Goal: Transaction & Acquisition: Subscribe to service/newsletter

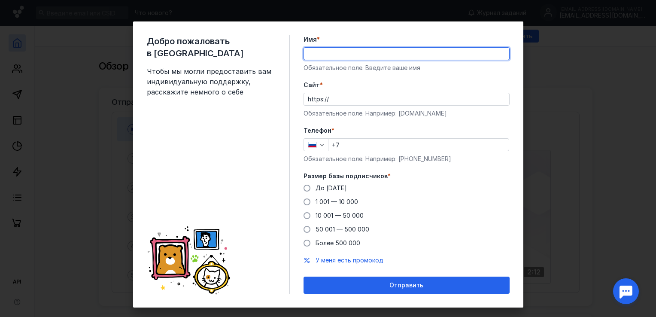
type input "[PERSON_NAME]"
click at [346, 100] on input "Cайт *" at bounding box center [421, 99] width 176 height 12
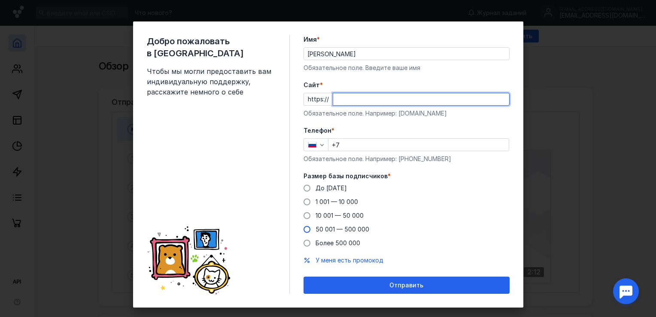
click at [333, 227] on div "До [DATE] 1 001 — 10 000 10 001 — 50 000 50 001 — 500 000 Более 500 000" at bounding box center [406, 216] width 206 height 64
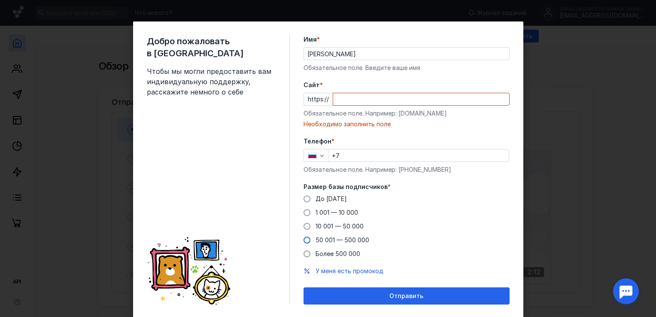
click at [331, 239] on span "50 001 — 500 000" at bounding box center [342, 239] width 54 height 7
click at [0, 0] on input "50 001 — 500 000" at bounding box center [0, 0] width 0 height 0
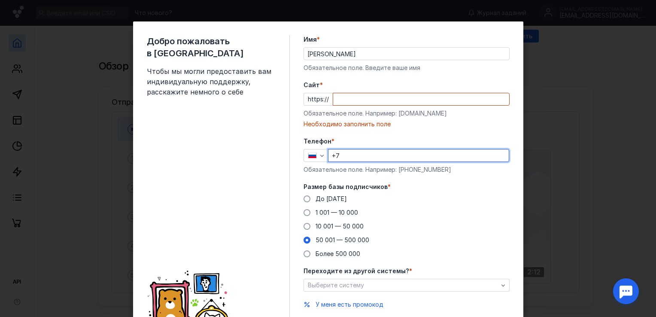
click at [345, 154] on input "+7" at bounding box center [418, 155] width 180 height 12
type input "[PHONE_NUMBER]"
click at [354, 107] on div "Cайт * https:// Обязательное поле. Например: [DOMAIN_NAME] Необходимо заполнить…" at bounding box center [406, 105] width 206 height 48
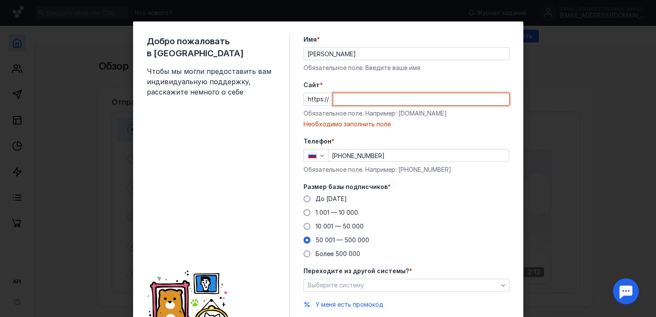
click at [352, 103] on input "Cайт *" at bounding box center [421, 99] width 176 height 12
paste input "[URL][DOMAIN_NAME]"
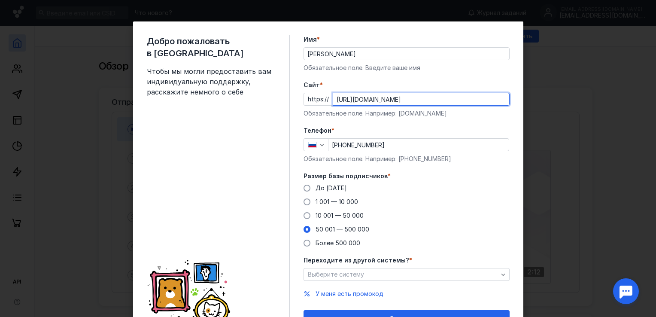
drag, startPoint x: 349, startPoint y: 97, endPoint x: 278, endPoint y: 81, distance: 72.6
click at [278, 81] on div "Добро пожаловать в Sendsay Чтобы мы могли предоставить вам индивидуальную подде…" at bounding box center [328, 180] width 390 height 319
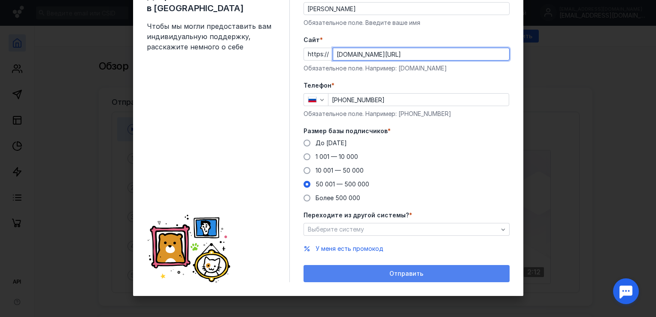
type input "[DOMAIN_NAME][URL]"
click at [440, 276] on div "Отправить" at bounding box center [406, 273] width 197 height 7
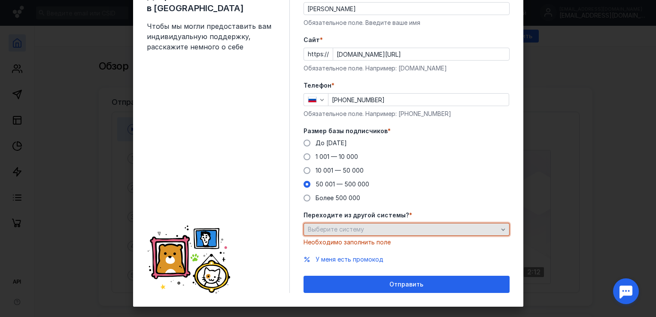
click at [419, 223] on div "Выберите систему" at bounding box center [406, 229] width 206 height 13
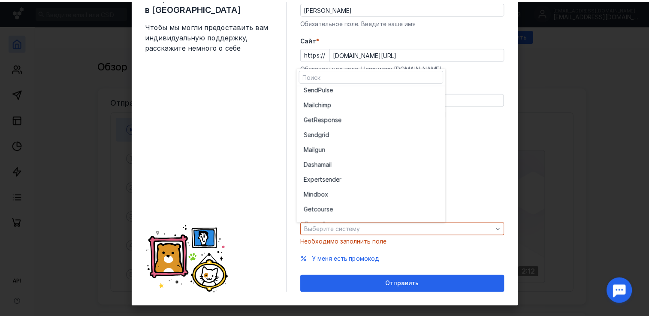
scroll to position [47, 0]
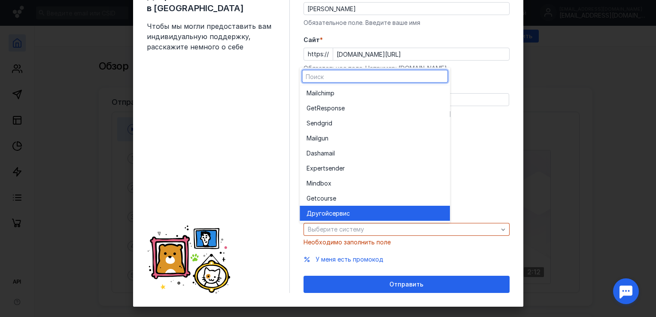
click at [396, 212] on div "Другой сервис" at bounding box center [374, 213] width 136 height 9
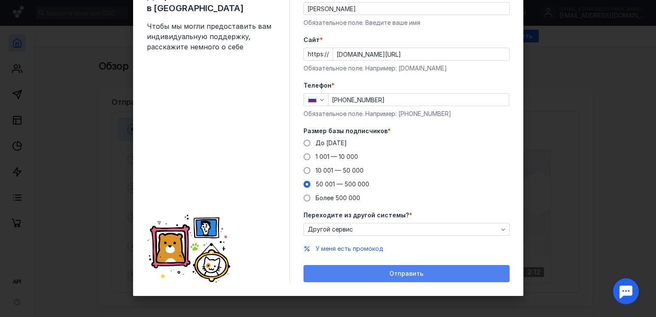
click at [410, 272] on span "Отправить" at bounding box center [406, 273] width 34 height 7
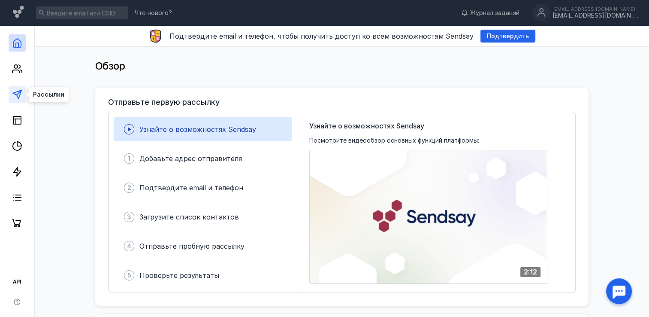
click at [15, 93] on icon at bounding box center [17, 94] width 10 height 10
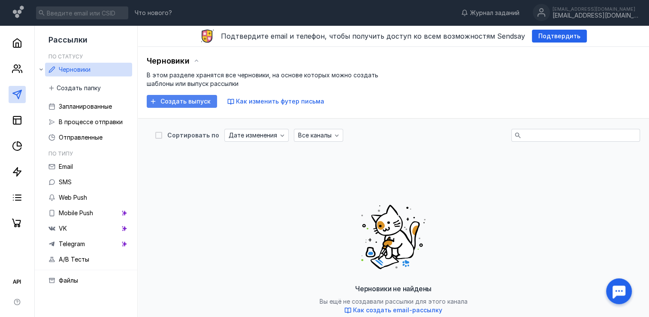
click at [182, 106] on div "Создать выпуск" at bounding box center [182, 101] width 70 height 13
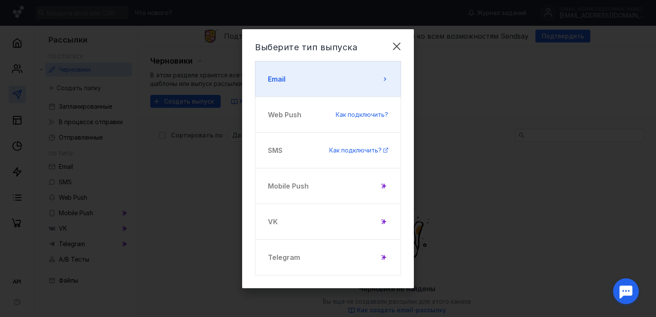
click at [297, 61] on button "Email" at bounding box center [328, 79] width 146 height 36
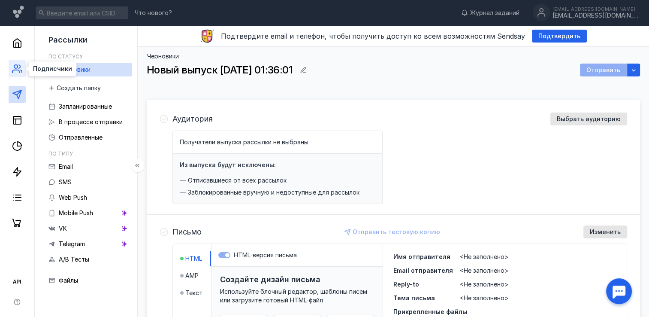
click at [15, 70] on icon at bounding box center [15, 71] width 7 height 3
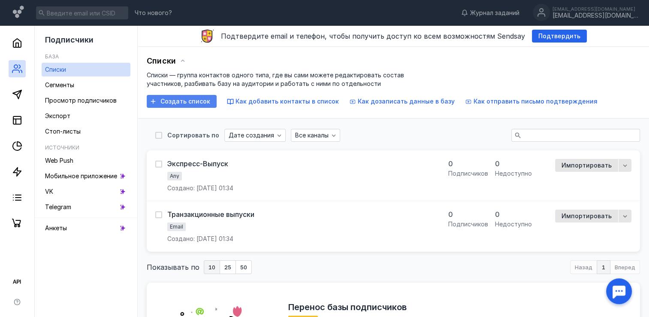
click at [174, 103] on span "Создать список" at bounding box center [186, 101] width 50 height 7
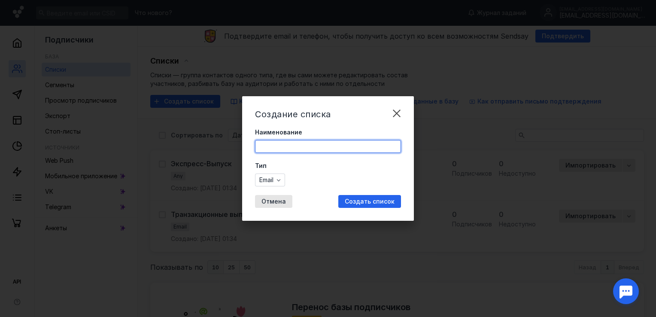
click at [266, 143] on input "Наименование" at bounding box center [327, 146] width 145 height 12
type input "n"
type input "ттт"
click at [365, 197] on div "Создать список" at bounding box center [369, 201] width 63 height 13
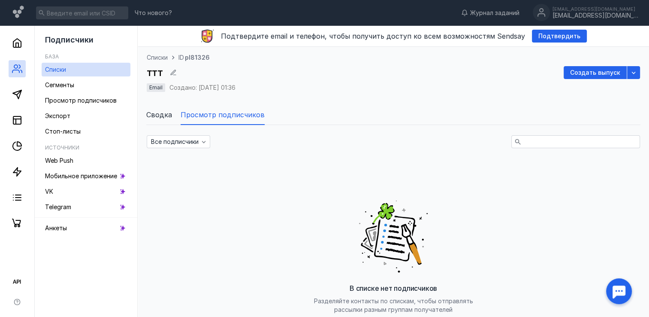
click at [156, 60] on span "Списки" at bounding box center [157, 57] width 21 height 9
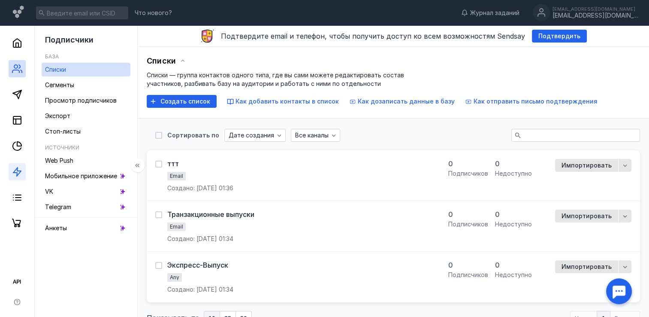
click at [18, 165] on link at bounding box center [17, 171] width 17 height 17
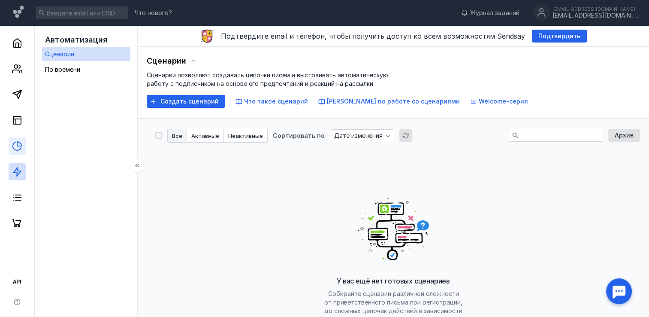
click at [17, 152] on link at bounding box center [17, 145] width 17 height 17
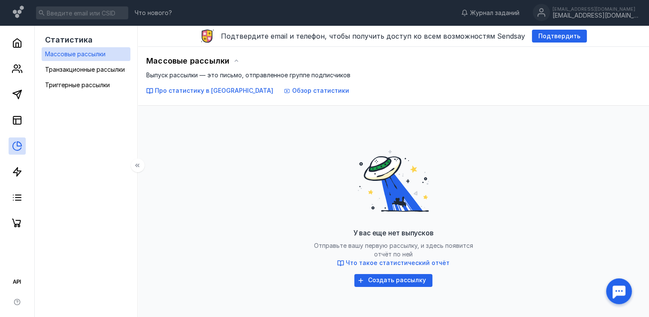
click at [72, 53] on span "Массовые рассылки" at bounding box center [75, 53] width 61 height 7
click at [16, 122] on line at bounding box center [16, 121] width 0 height 5
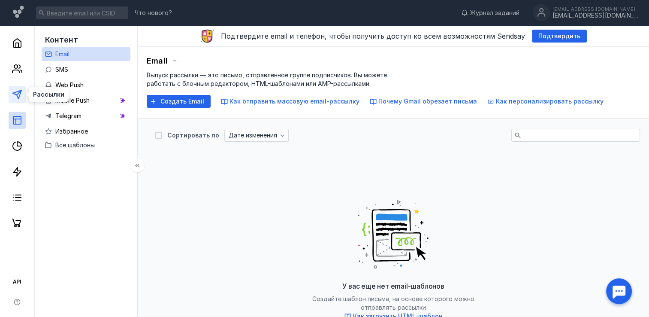
click at [18, 94] on icon at bounding box center [17, 94] width 10 height 10
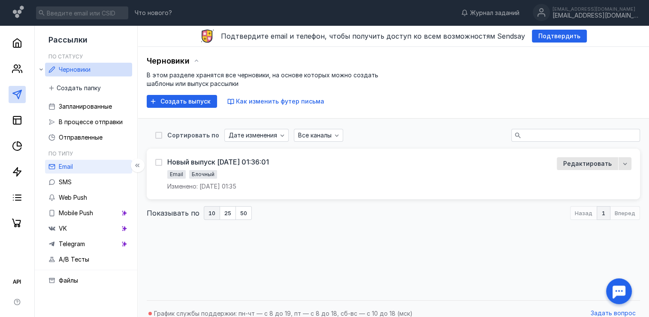
click at [79, 167] on link "Email" at bounding box center [88, 167] width 87 height 14
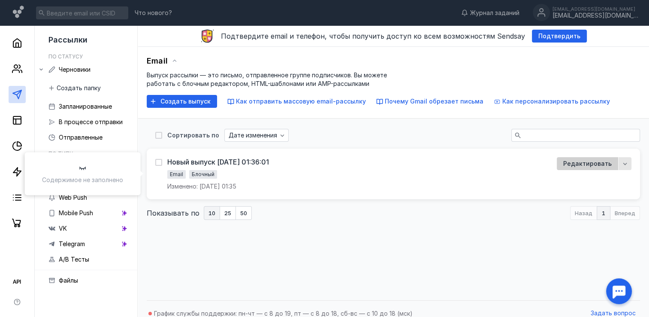
click at [572, 162] on span "Редактировать" at bounding box center [588, 163] width 48 height 9
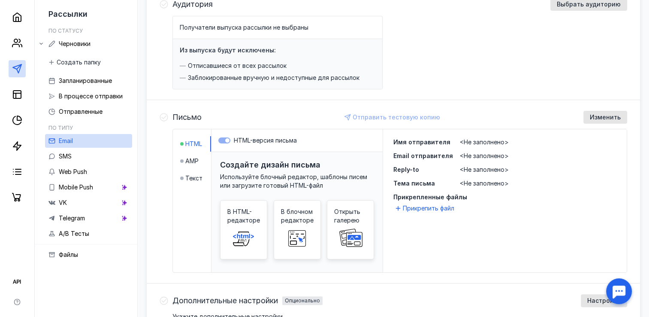
scroll to position [104, 0]
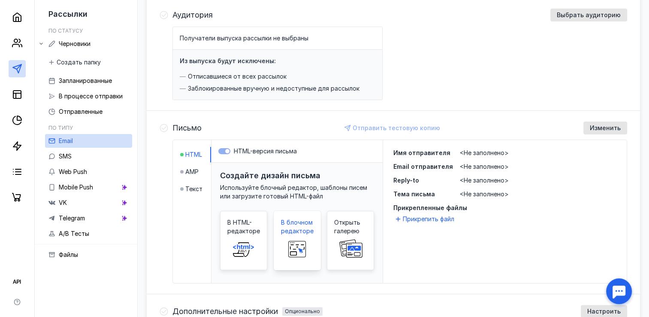
click at [287, 228] on span "В блочном редакторе" at bounding box center [297, 226] width 33 height 17
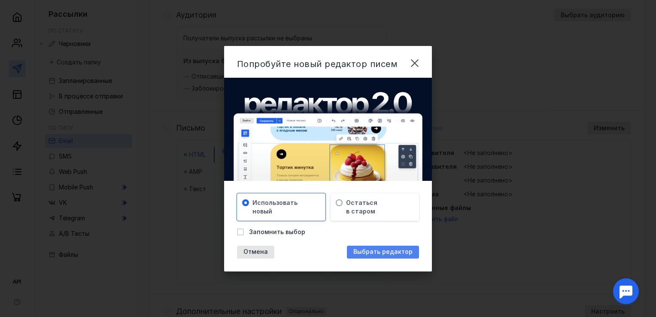
click at [359, 249] on span "Выбрать редактор" at bounding box center [382, 251] width 59 height 7
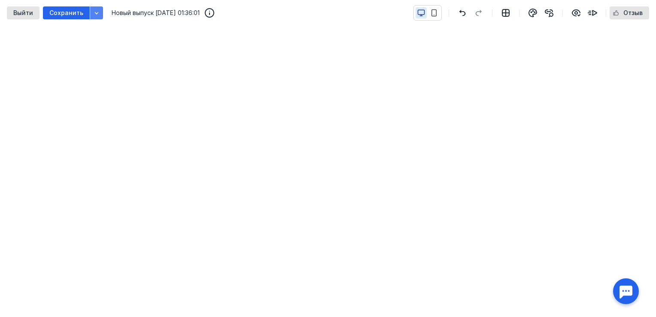
click at [93, 13] on icon "button" at bounding box center [96, 12] width 7 height 7
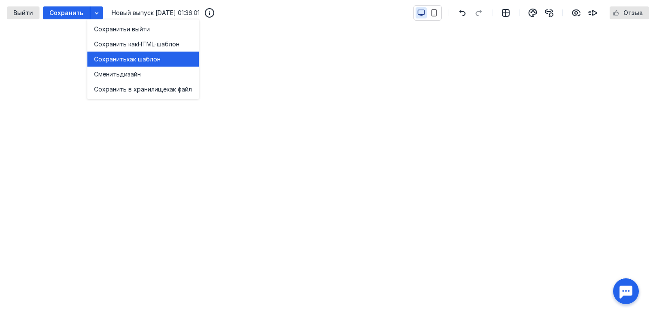
click at [125, 62] on span "Сохранить" at bounding box center [110, 59] width 33 height 9
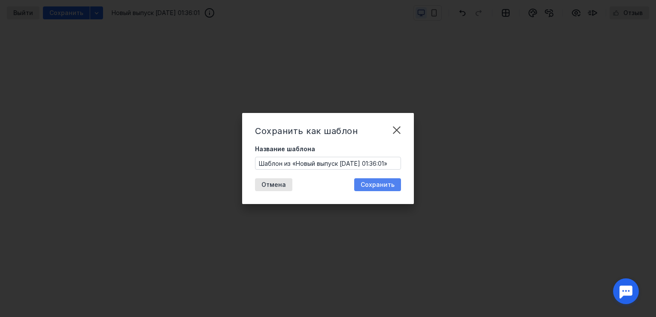
click at [374, 185] on span "Сохранить" at bounding box center [378, 184] width 34 height 7
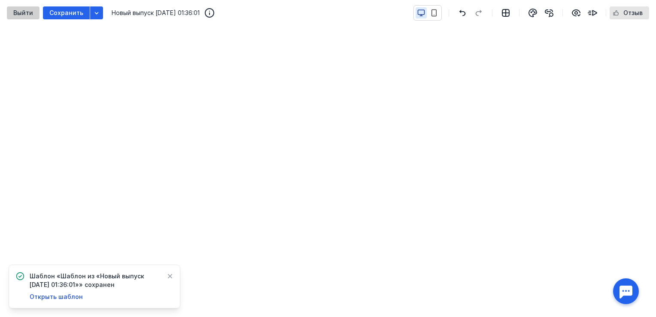
click at [26, 10] on span "Выйти" at bounding box center [23, 12] width 20 height 7
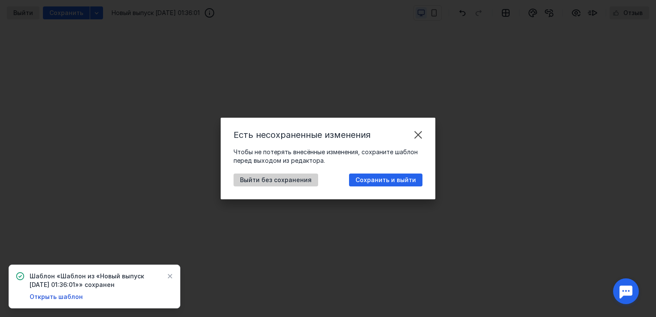
click at [290, 178] on span "Выйти без сохранения" at bounding box center [276, 179] width 72 height 7
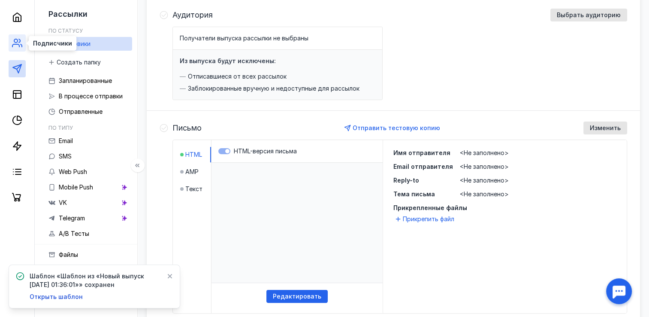
click at [12, 40] on icon at bounding box center [17, 43] width 10 height 10
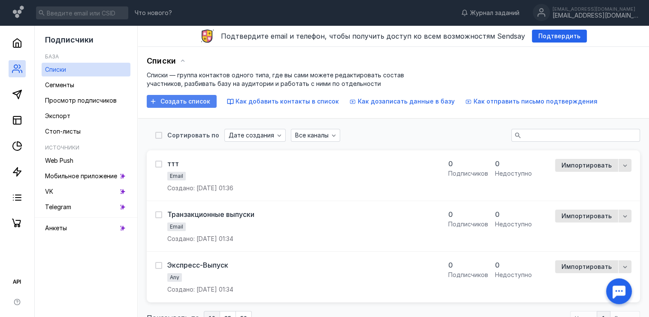
click at [182, 101] on span "Создать список" at bounding box center [186, 101] width 50 height 7
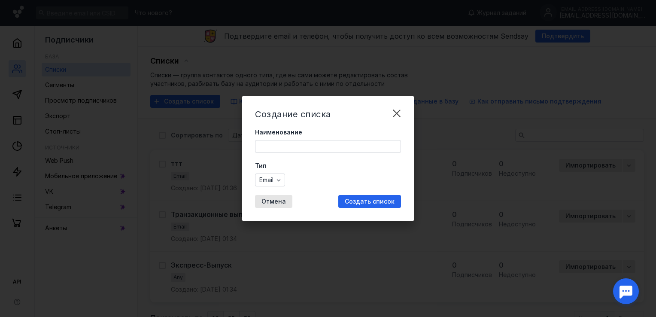
click at [272, 142] on input "Наименование" at bounding box center [327, 146] width 145 height 12
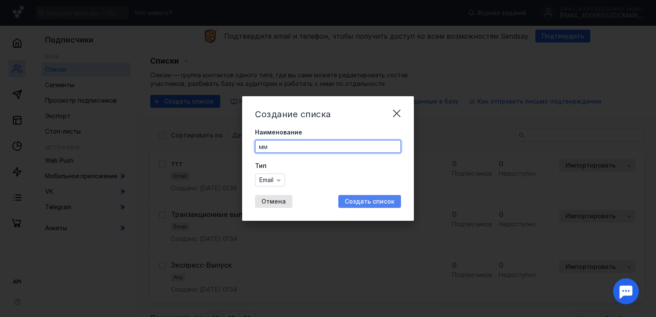
type input "мм"
click at [355, 198] on span "Создать список" at bounding box center [370, 201] width 50 height 7
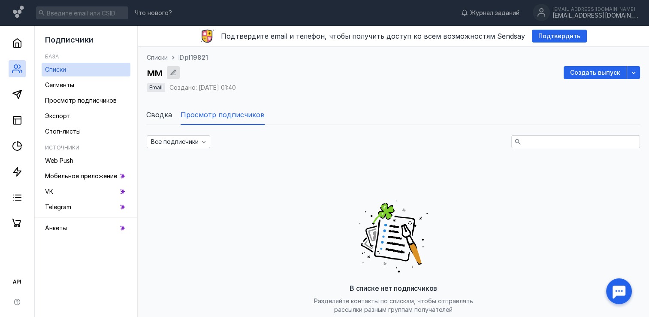
click at [170, 71] on icon "button" at bounding box center [173, 72] width 7 height 7
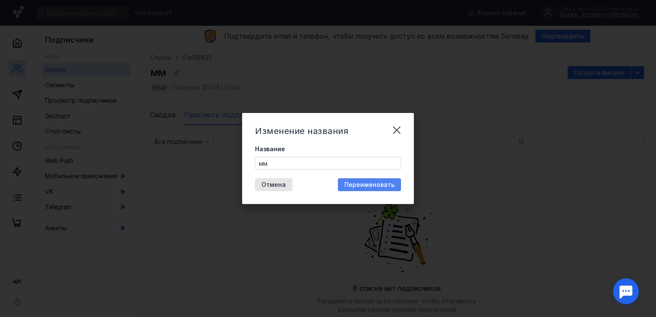
click at [355, 186] on span "Переименовать" at bounding box center [369, 184] width 50 height 7
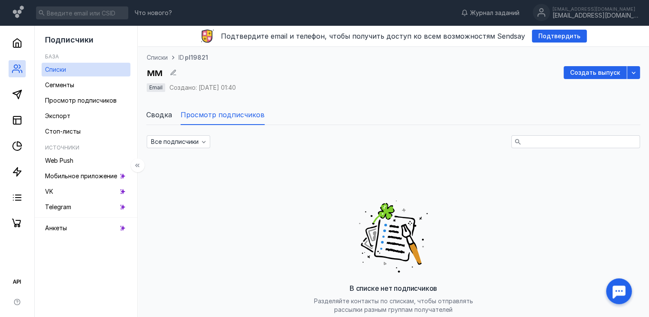
click at [67, 69] on link "Списки" at bounding box center [86, 70] width 89 height 14
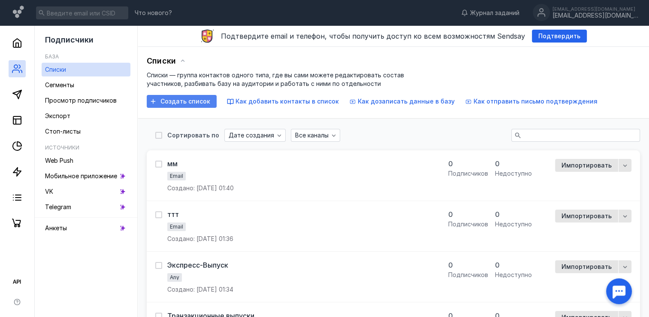
click at [177, 99] on span "Создать список" at bounding box center [186, 101] width 50 height 7
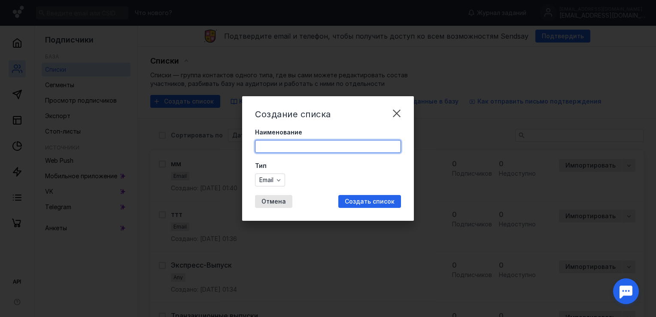
click at [266, 142] on input "Наименование" at bounding box center [327, 146] width 145 height 12
type input "т"
click at [301, 191] on div "Создание списка Наименование т Тип Email Отмена Создать список" at bounding box center [328, 158] width 172 height 124
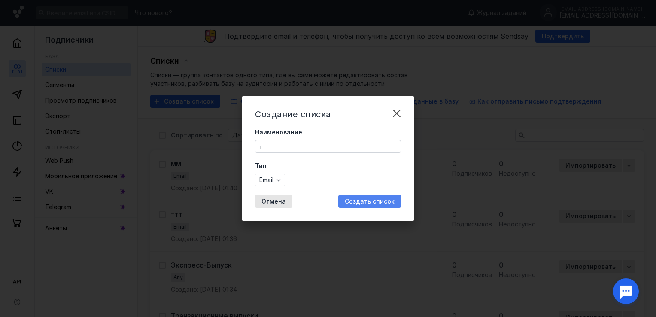
click at [357, 197] on div "Создать список" at bounding box center [369, 201] width 63 height 13
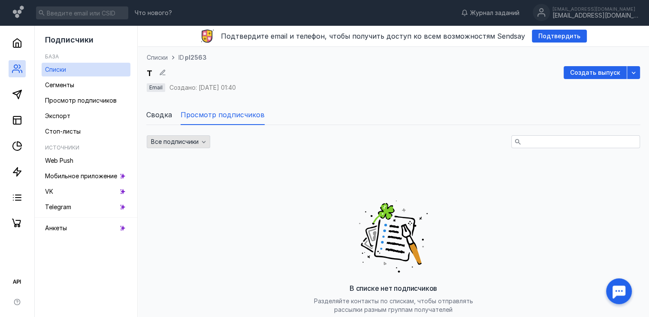
click at [200, 145] on div "button" at bounding box center [204, 141] width 9 height 9
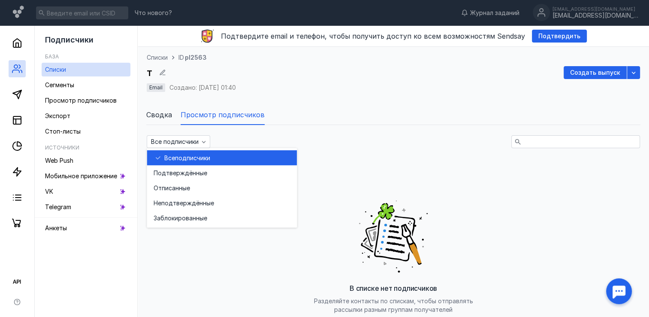
click at [231, 134] on div "Все подписчики В списке нет подписчиков Разделяйте контакты по спискам, чтобы о…" at bounding box center [394, 258] width 494 height 267
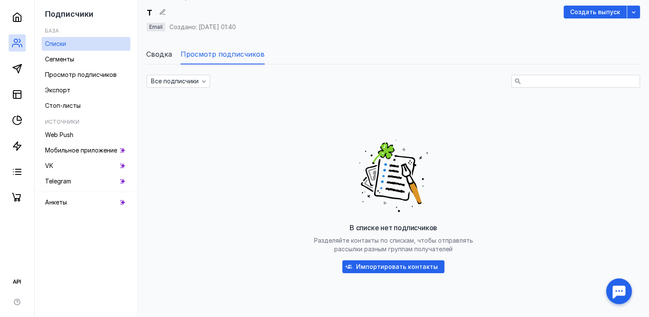
scroll to position [105, 0]
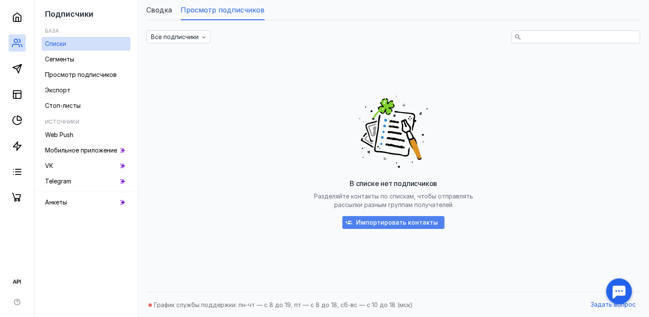
click at [421, 221] on span "Импортировать контакты" at bounding box center [397, 222] width 82 height 7
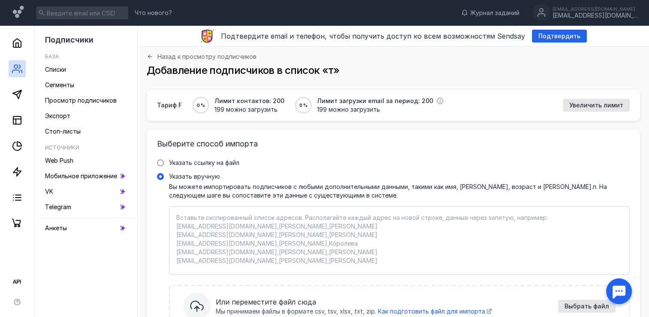
click at [291, 223] on textarea "Указать вручную Вы можете импортировать подписчиков с любыми дополнительными да…" at bounding box center [399, 240] width 446 height 54
type textarea "ф"
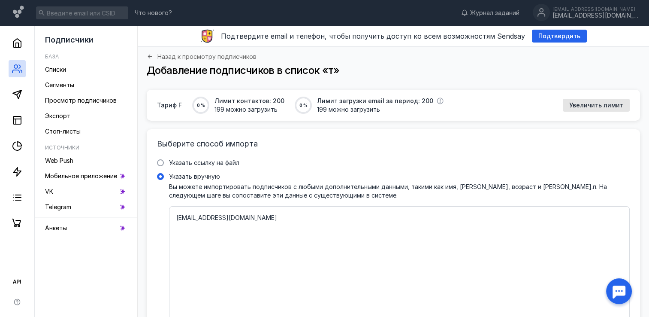
scroll to position [69, 0]
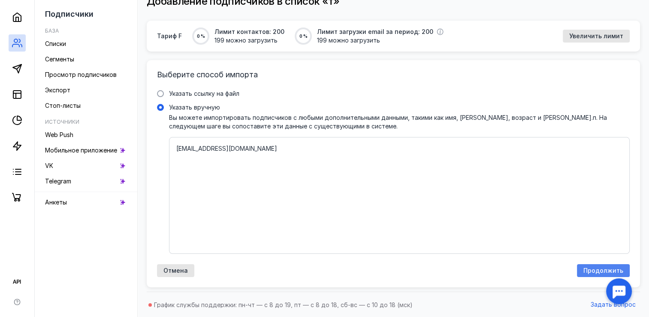
type textarea "[EMAIL_ADDRESS][DOMAIN_NAME]"
click at [579, 268] on div "Продолжить" at bounding box center [603, 270] width 53 height 13
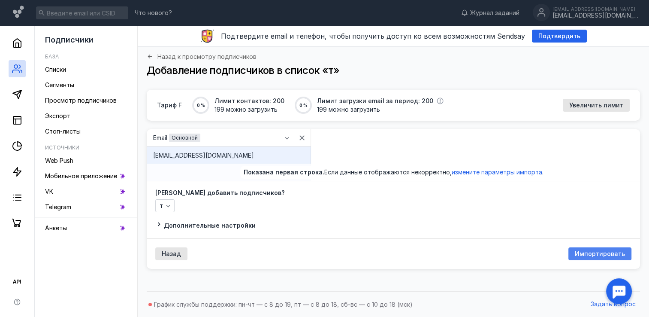
click at [594, 257] on div "Импортировать" at bounding box center [600, 253] width 63 height 13
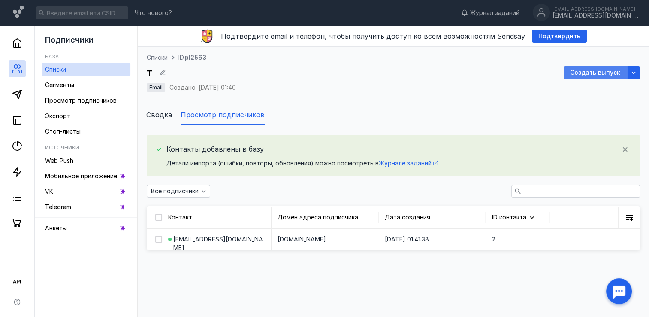
click at [608, 75] on span "Создать выпуск" at bounding box center [595, 72] width 50 height 7
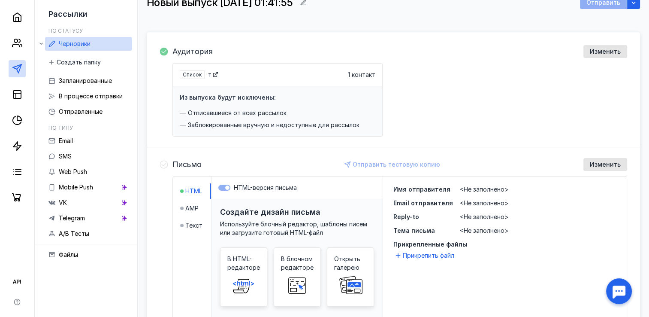
scroll to position [64, 0]
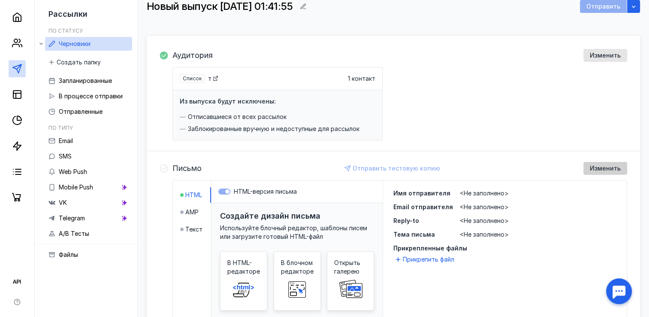
click at [615, 165] on span "Изменить" at bounding box center [605, 168] width 31 height 7
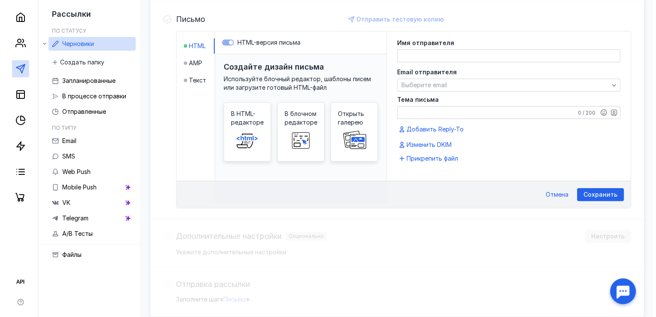
scroll to position [214, 0]
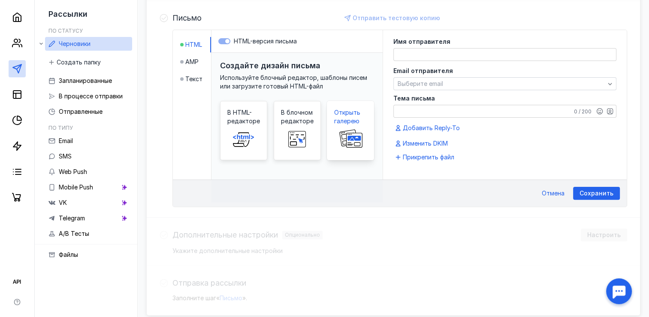
click at [363, 125] on span at bounding box center [350, 138] width 27 height 27
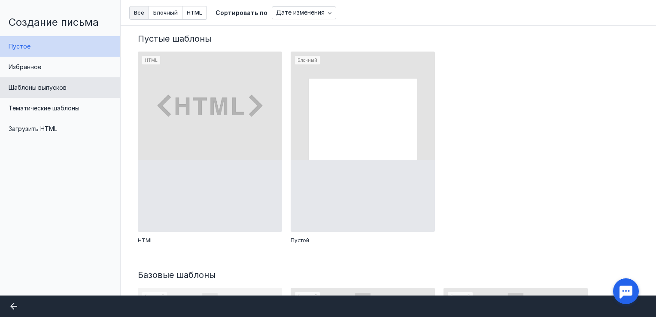
click at [69, 82] on div "Шаблоны выпусков" at bounding box center [60, 87] width 120 height 21
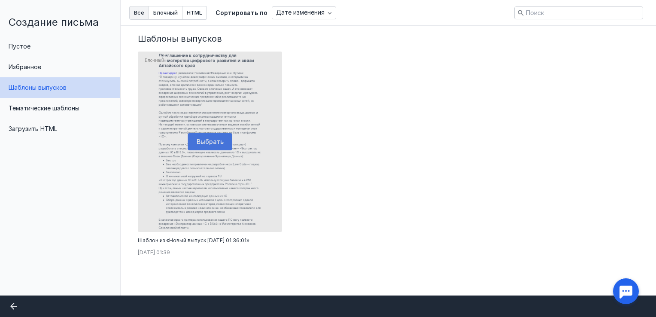
click at [212, 138] on div at bounding box center [210, 142] width 144 height 180
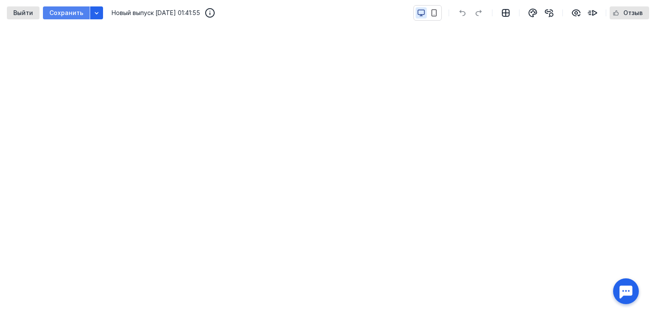
click at [65, 11] on span "Сохранить" at bounding box center [66, 12] width 34 height 7
click at [31, 15] on span "Выйти" at bounding box center [23, 12] width 20 height 7
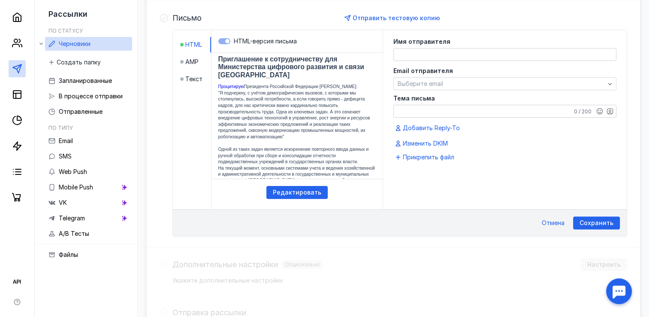
click at [403, 50] on textarea at bounding box center [505, 54] width 222 height 12
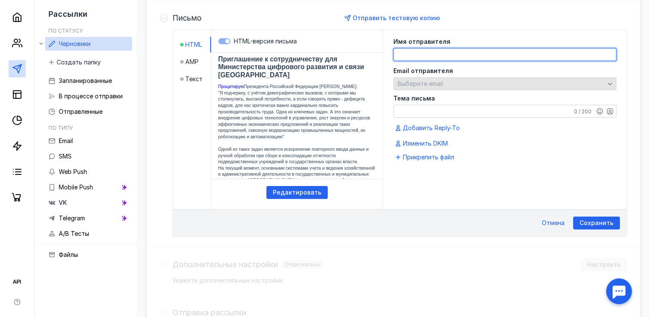
click at [407, 88] on div "Выберите email" at bounding box center [505, 83] width 223 height 13
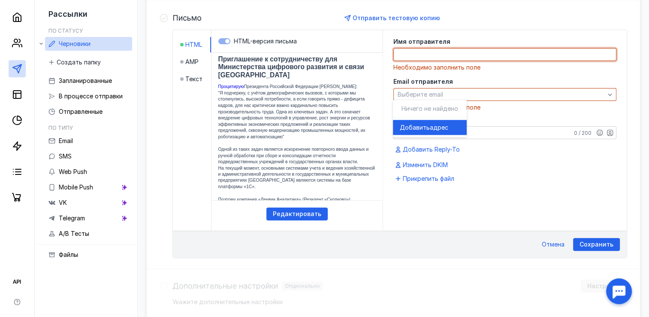
click at [410, 49] on textarea at bounding box center [505, 54] width 222 height 12
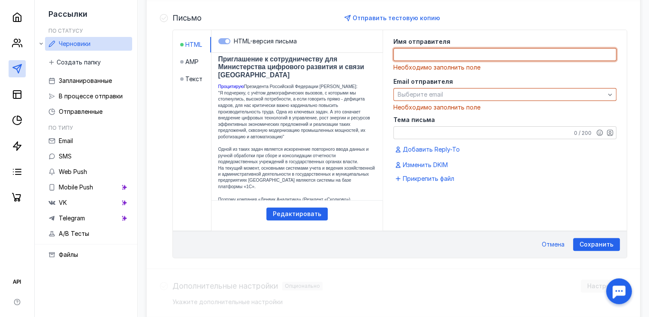
type textarea "L"
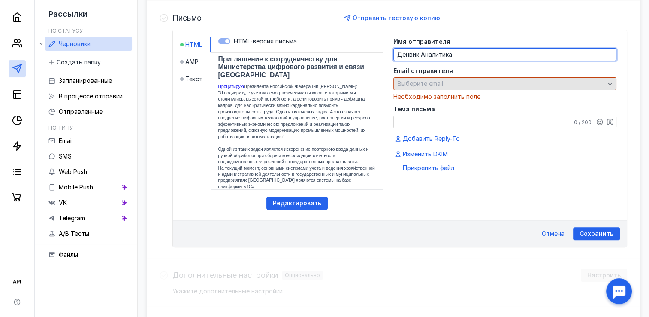
type textarea "Денвик Аналитика"
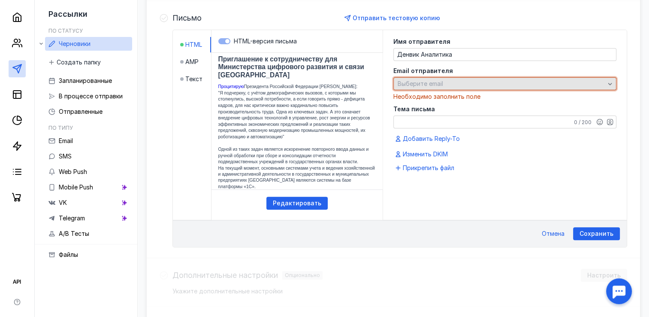
click at [402, 80] on span "Выберите email" at bounding box center [420, 83] width 45 height 7
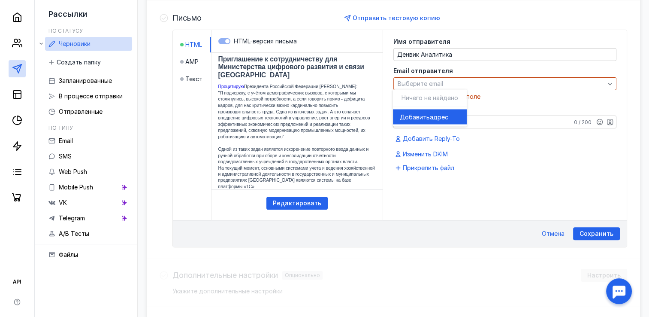
click at [409, 115] on span "Добавить" at bounding box center [415, 116] width 30 height 9
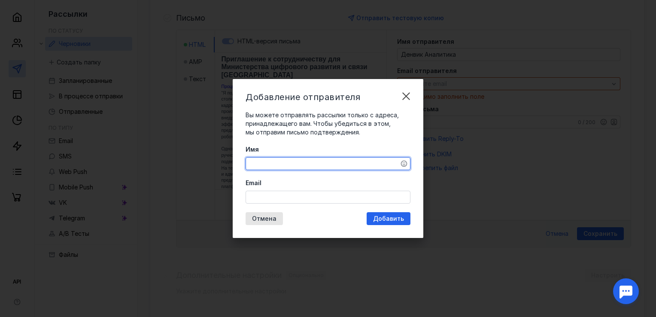
click at [315, 163] on textarea "Имя" at bounding box center [328, 164] width 164 height 12
type textarea "тест"
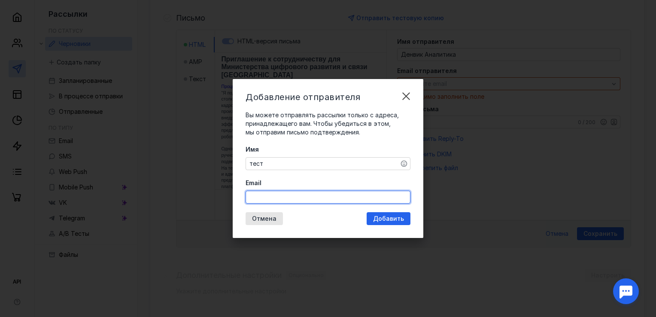
click at [256, 202] on input "Email" at bounding box center [328, 197] width 164 height 12
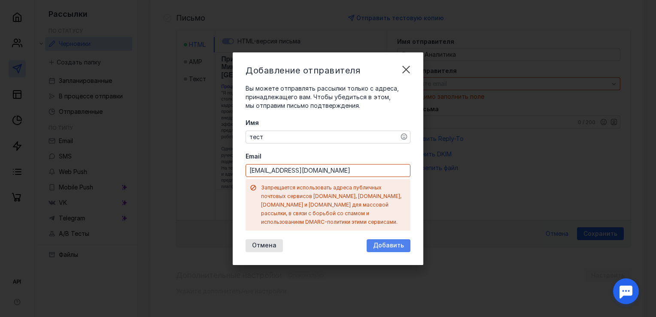
click at [380, 220] on div "Добавление отправителя Вы можете отправлять рассылки только с адреса, принадлеж…" at bounding box center [328, 158] width 191 height 212
click at [323, 176] on input "[EMAIL_ADDRESS][DOMAIN_NAME]" at bounding box center [328, 170] width 164 height 12
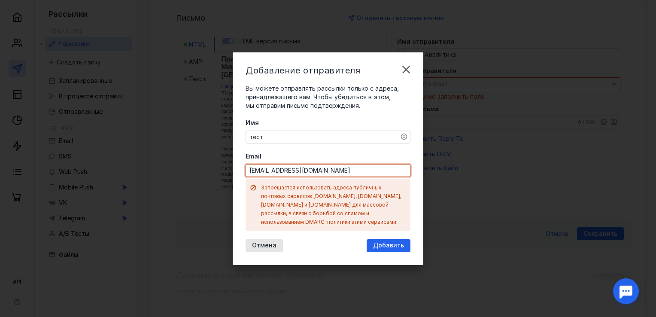
click at [298, 176] on input "[EMAIL_ADDRESS][DOMAIN_NAME]" at bounding box center [328, 170] width 164 height 12
click at [300, 175] on input "[EMAIL_ADDRESS][DOMAIN_NAME]" at bounding box center [328, 170] width 164 height 12
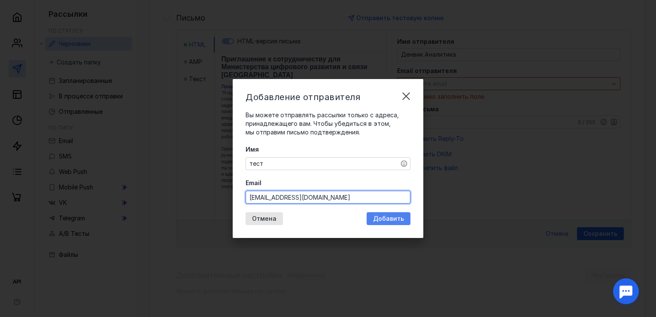
type input "[EMAIL_ADDRESS][DOMAIN_NAME]"
click at [382, 215] on span "Добавить" at bounding box center [388, 218] width 31 height 7
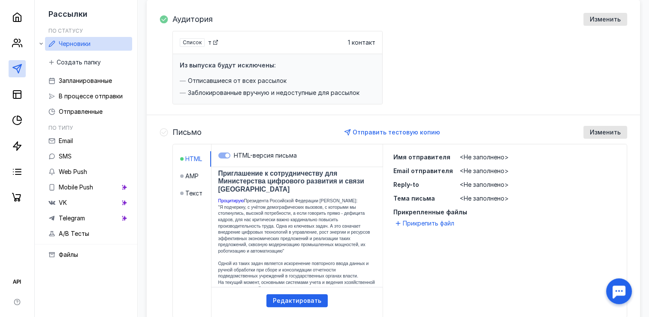
scroll to position [102, 0]
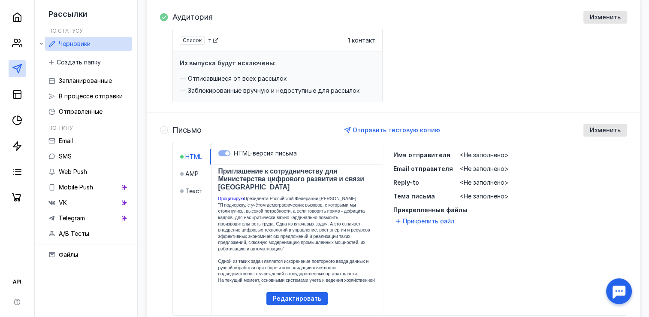
click at [460, 165] on span "<Не заполнено>" at bounding box center [484, 168] width 49 height 7
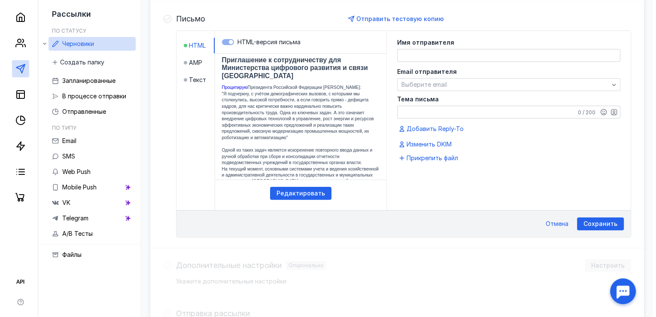
scroll to position [214, 0]
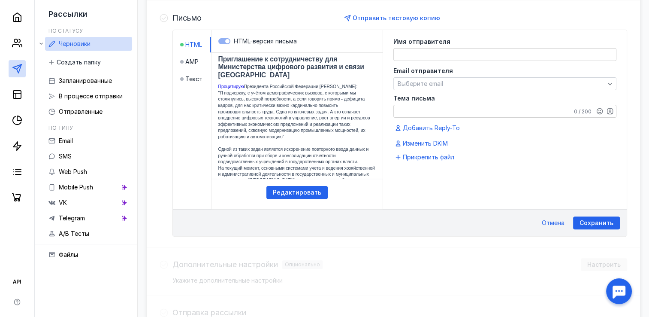
click at [441, 55] on textarea at bounding box center [505, 54] width 222 height 12
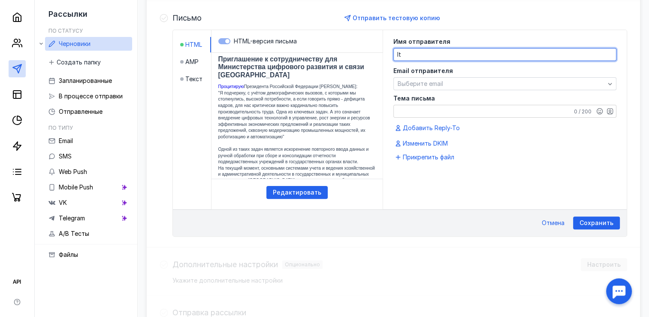
type textarea "l"
click at [400, 53] on textarea "денивк" at bounding box center [505, 54] width 222 height 12
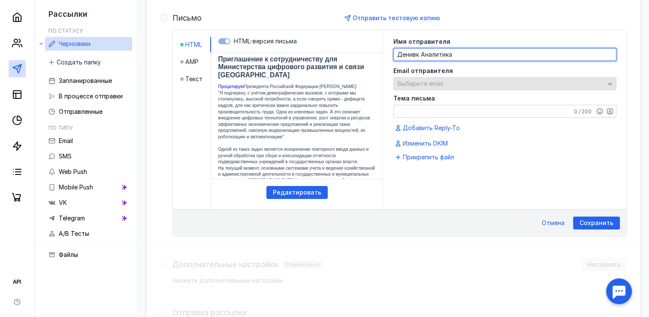
type textarea "Денивк Аналитика"
click at [429, 87] on div "Выберите email" at bounding box center [505, 83] width 223 height 13
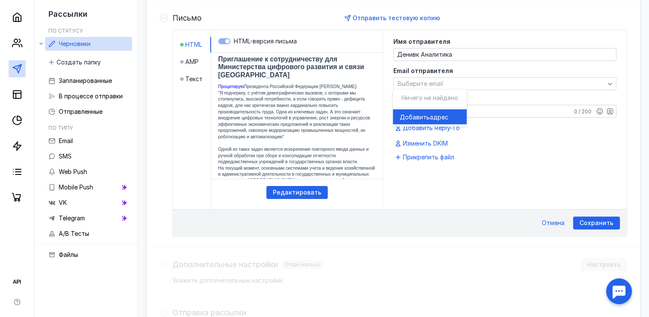
click at [478, 137] on div "Имя отправителя Денивк Аналитика Email отправителя Выберите email Тема письма 0…" at bounding box center [505, 94] width 223 height 110
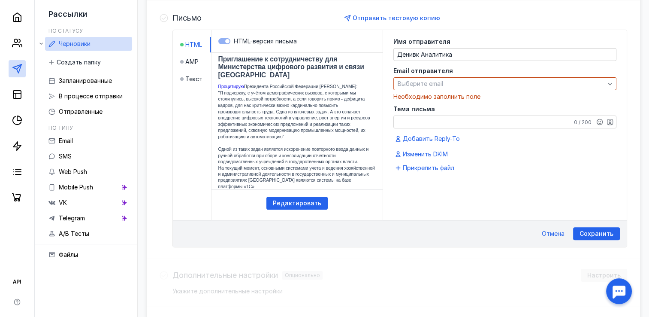
click at [461, 128] on div "Имя отправителя Денивк Аналитика Email отправителя Выберите email Необходимо за…" at bounding box center [505, 99] width 223 height 121
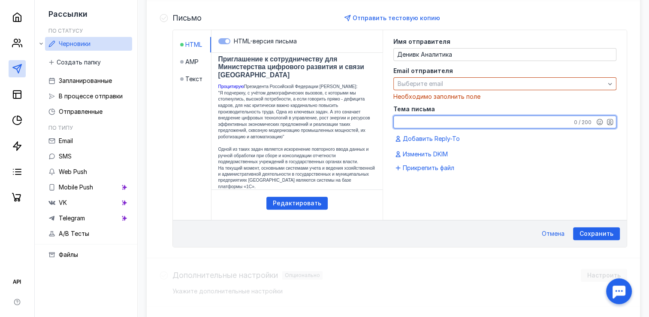
click at [453, 124] on textarea "Тема письма" at bounding box center [505, 122] width 222 height 12
click at [585, 232] on div "Сохранить Отмена" at bounding box center [400, 233] width 454 height 27
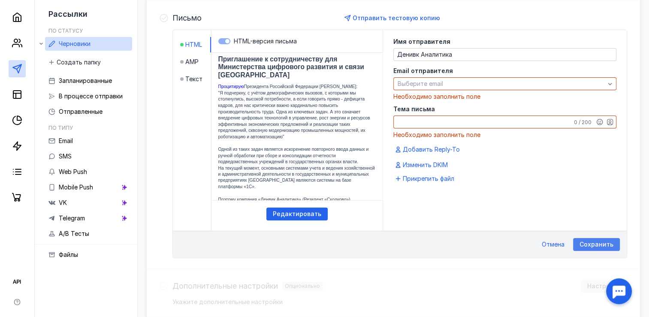
click at [587, 246] on span "Сохранить" at bounding box center [597, 244] width 34 height 7
click at [587, 233] on div "Сохранить Отмена" at bounding box center [400, 243] width 454 height 27
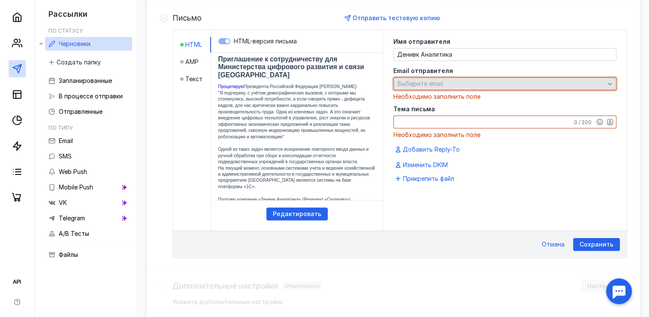
click at [434, 83] on span "Выберите email" at bounding box center [420, 83] width 45 height 7
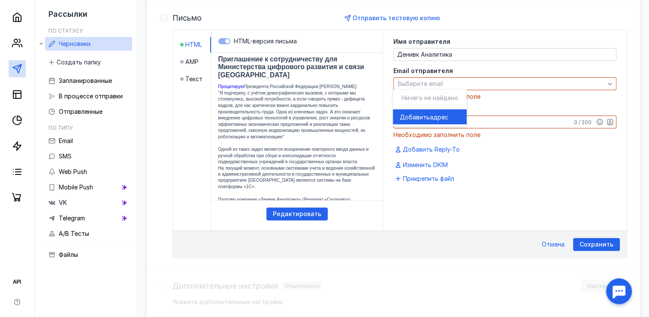
click at [433, 114] on span "адрес" at bounding box center [439, 116] width 18 height 9
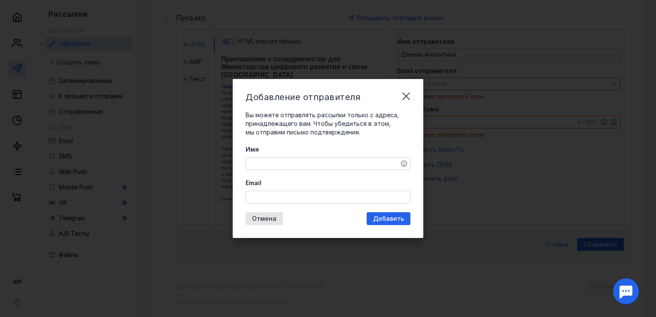
click at [355, 161] on textarea "Имя" at bounding box center [328, 164] width 164 height 12
type textarea "[PERSON_NAME]"
click at [302, 202] on input "Email" at bounding box center [328, 197] width 164 height 12
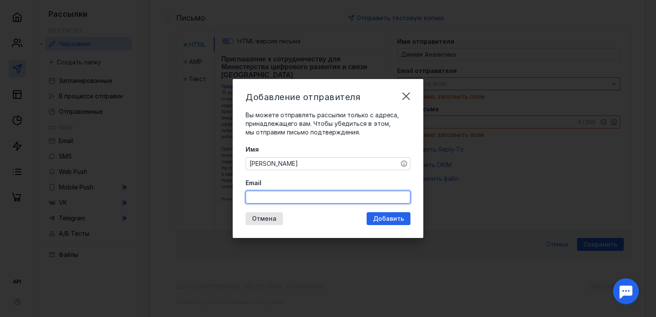
paste input "[EMAIL_ADDRESS][DOMAIN_NAME]"
type input "[EMAIL_ADDRESS][DOMAIN_NAME]"
click at [318, 116] on span "Вы можете отправлять рассылки только с адреса, принадлежащего вам. Чтобы убедит…" at bounding box center [322, 123] width 153 height 24
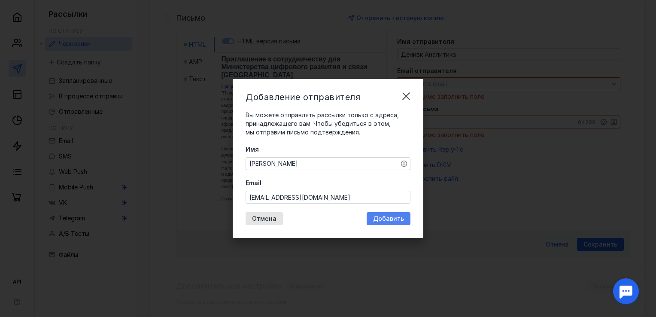
click at [382, 222] on div "Добавить" at bounding box center [389, 218] width 44 height 13
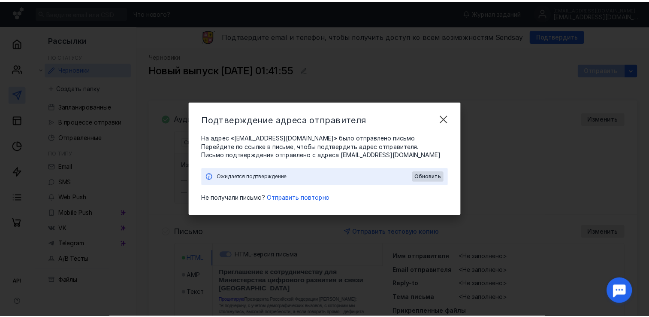
scroll to position [0, 0]
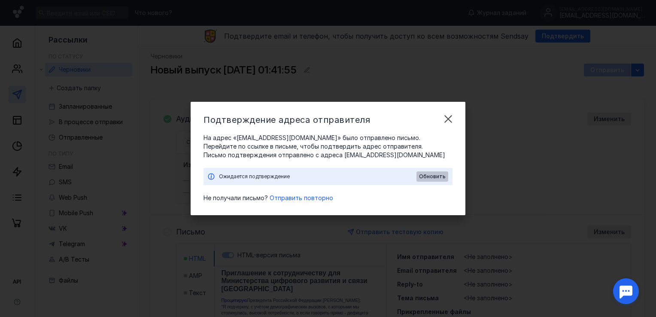
click at [421, 176] on span "Обновить" at bounding box center [432, 176] width 27 height 6
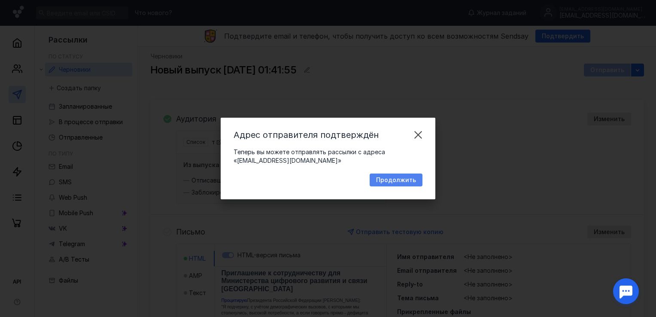
click at [415, 179] on span "Продолжить" at bounding box center [396, 179] width 40 height 7
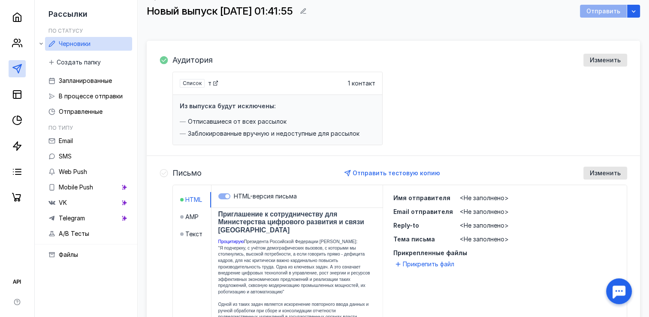
scroll to position [60, 0]
